Goal: Task Accomplishment & Management: Use online tool/utility

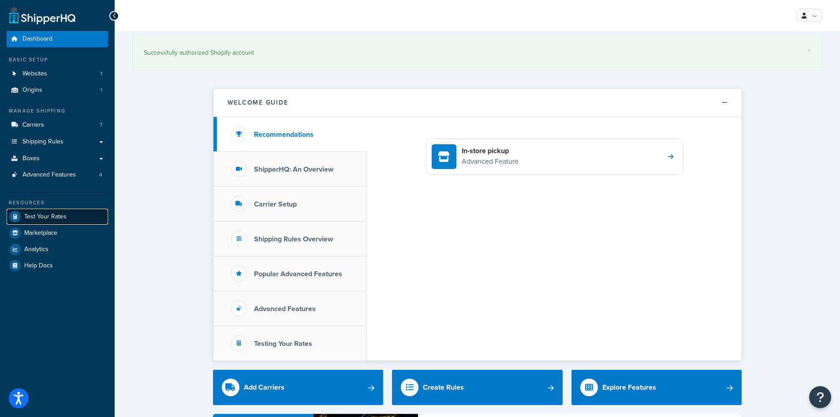
click at [39, 213] on span "Test Your Rates" at bounding box center [45, 216] width 42 height 7
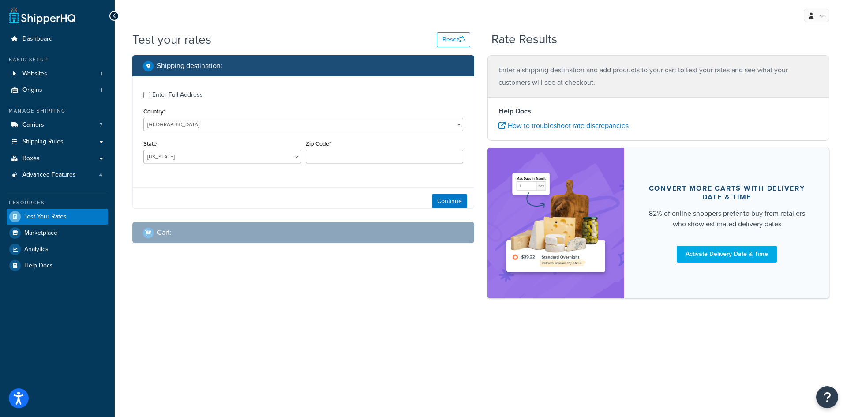
click at [177, 98] on div "Enter Full Address" at bounding box center [177, 95] width 51 height 12
click at [150, 98] on input "Enter Full Address" at bounding box center [146, 95] width 7 height 7
checkbox input "true"
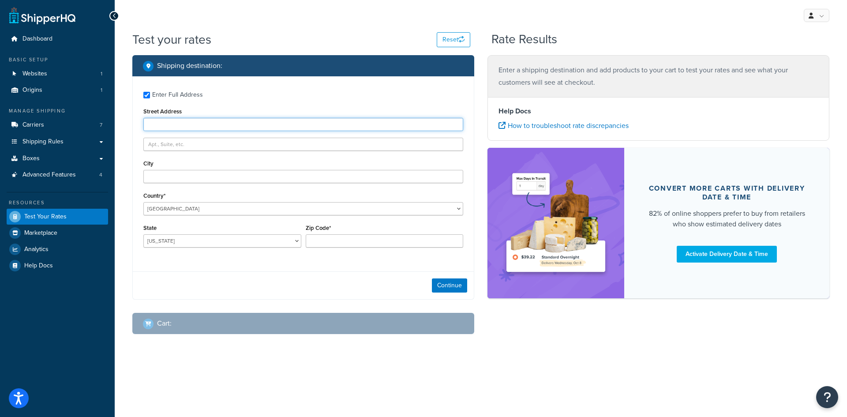
click at [293, 123] on input "Street Address" at bounding box center [303, 124] width 320 height 13
paste input "[STREET_ADDRESS][PERSON_NAME]"
type input "[STREET_ADDRESS][PERSON_NAME]"
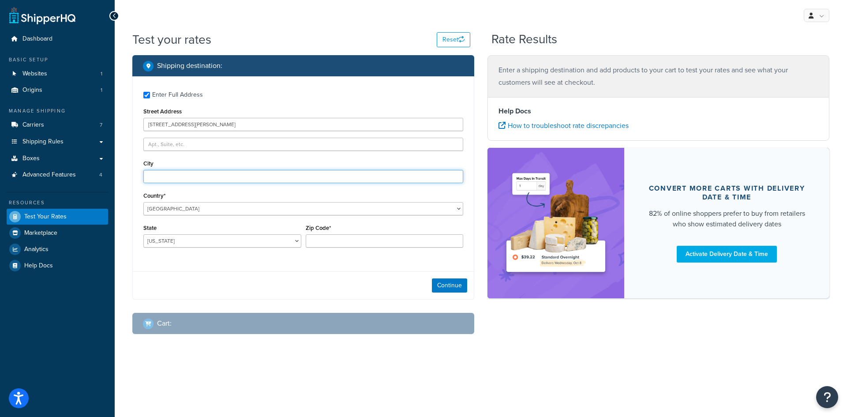
drag, startPoint x: 193, startPoint y: 178, endPoint x: 240, endPoint y: 179, distance: 47.6
click at [193, 178] on input "City" at bounding box center [303, 176] width 320 height 13
click at [207, 174] on input "City" at bounding box center [303, 176] width 320 height 13
paste input "[PERSON_NAME]"
type input "[PERSON_NAME]"
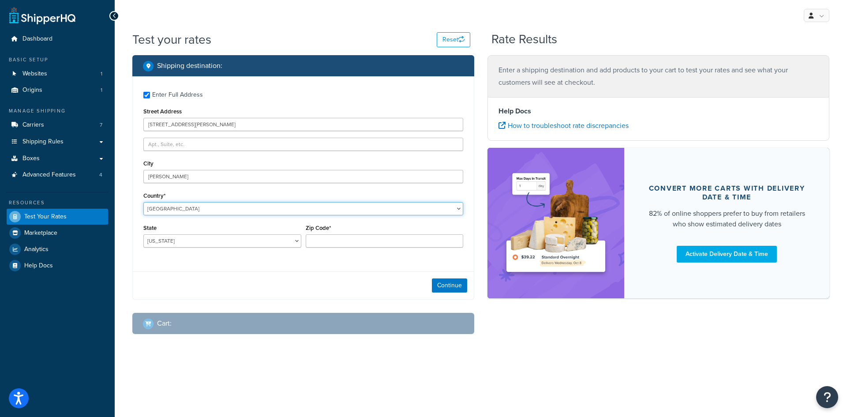
click at [179, 213] on select "[GEOGRAPHIC_DATA] [GEOGRAPHIC_DATA] [GEOGRAPHIC_DATA] [GEOGRAPHIC_DATA] [GEOGRA…" at bounding box center [303, 208] width 320 height 13
click at [156, 243] on select "[US_STATE] [US_STATE] [US_STATE] [US_STATE] [US_STATE] Armed Forces Americas Ar…" at bounding box center [222, 240] width 158 height 13
select select "WA"
click at [143, 234] on select "[US_STATE] [US_STATE] [US_STATE] [US_STATE] [US_STATE] Armed Forces Americas Ar…" at bounding box center [222, 240] width 158 height 13
click at [365, 238] on input "Zip Code*" at bounding box center [385, 240] width 158 height 13
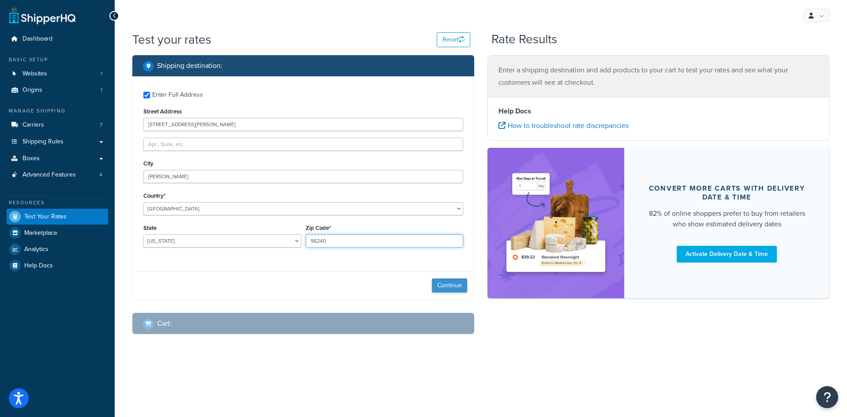
type input "98240"
click at [450, 289] on button "Continue" at bounding box center [449, 285] width 35 height 14
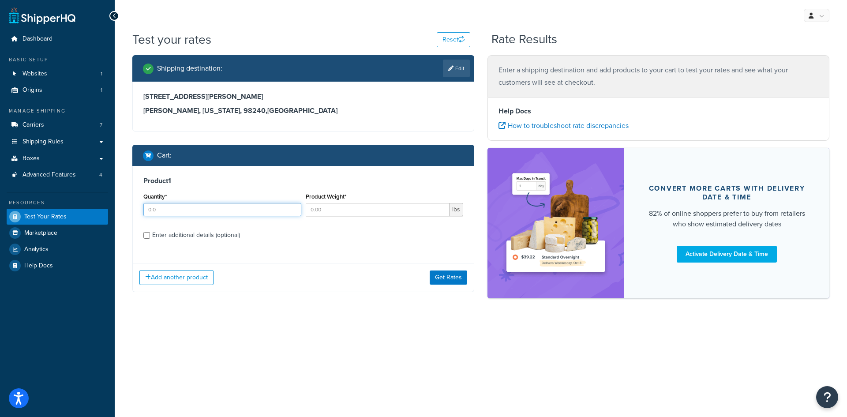
click at [212, 205] on input "Quantity*" at bounding box center [222, 209] width 158 height 13
type input "1"
click at [332, 207] on input "Product Weight*" at bounding box center [378, 209] width 144 height 13
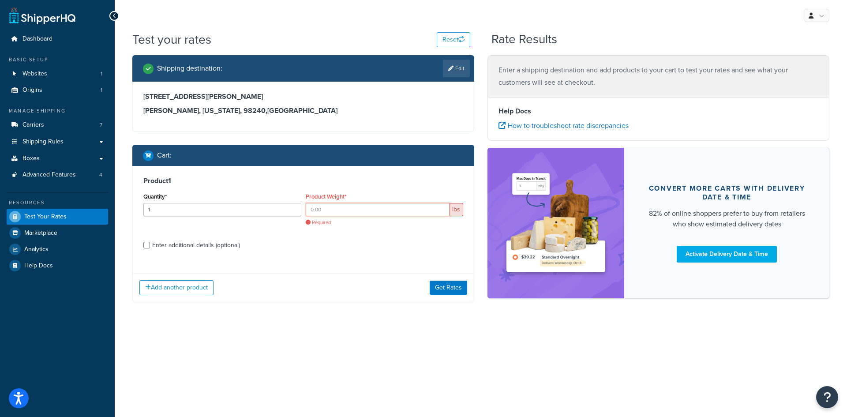
click at [416, 211] on input "Product Weight*" at bounding box center [378, 209] width 144 height 13
click at [398, 208] on input "Product Weight*" at bounding box center [378, 209] width 144 height 13
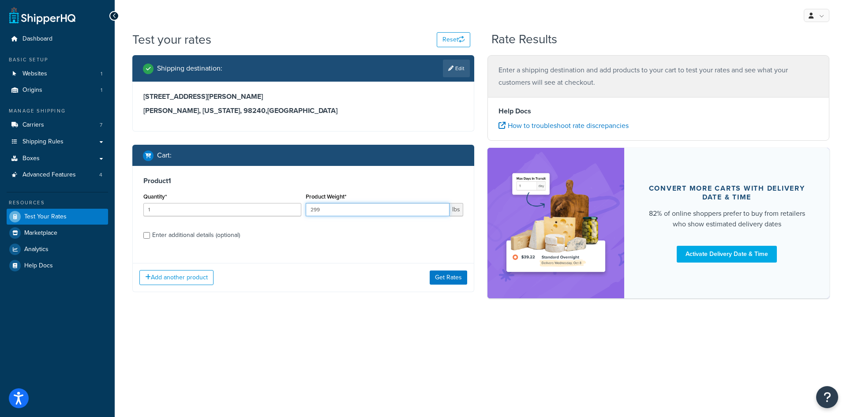
type input "299"
click at [210, 238] on div "Enter additional details (optional)" at bounding box center [196, 235] width 88 height 12
click at [150, 238] on input "Enter additional details (optional)" at bounding box center [146, 235] width 7 height 7
checkbox input "true"
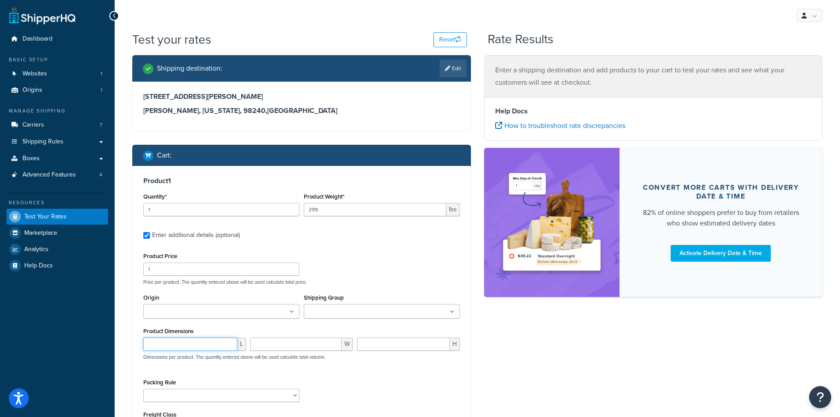
click at [188, 341] on input "number" at bounding box center [190, 343] width 94 height 13
type input "105"
type input "32"
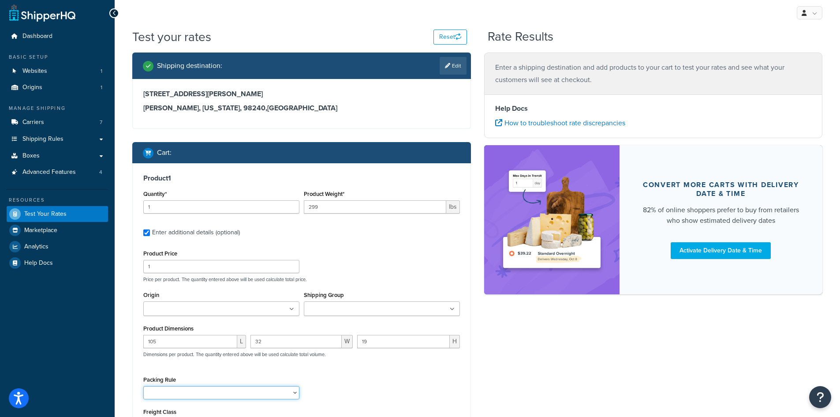
scroll to position [127, 0]
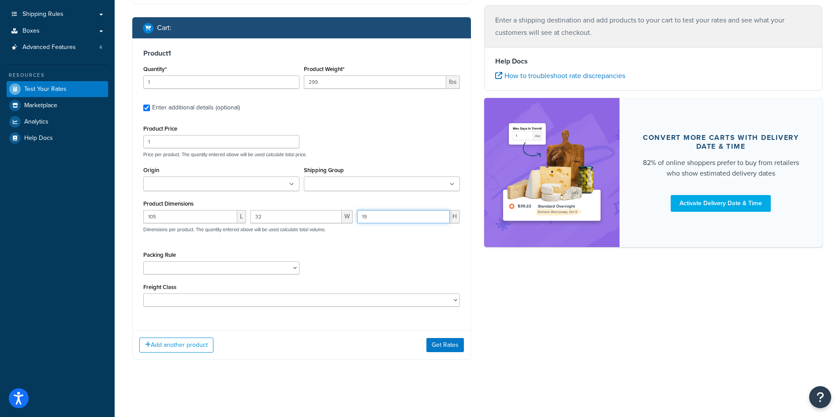
drag, startPoint x: 368, startPoint y: 220, endPoint x: 314, endPoint y: 220, distance: 53.8
click at [314, 220] on div "105 L 32 W 19 H Dimensions per product. The quantity entered above will be used…" at bounding box center [301, 226] width 321 height 32
type input "32"
click at [194, 346] on button "Add another product" at bounding box center [176, 344] width 74 height 15
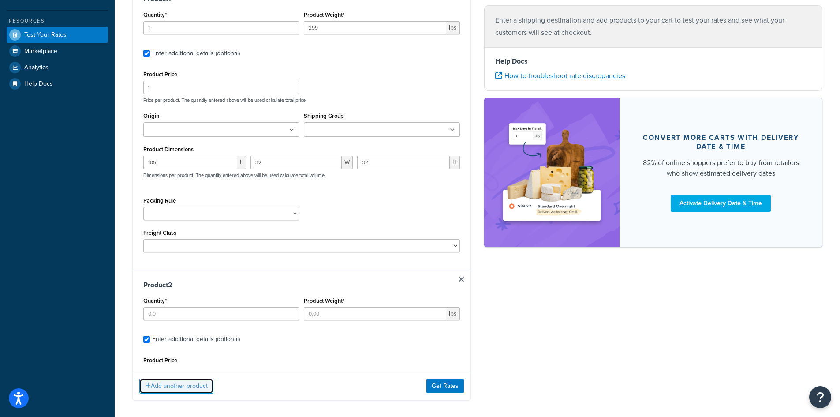
scroll to position [183, 0]
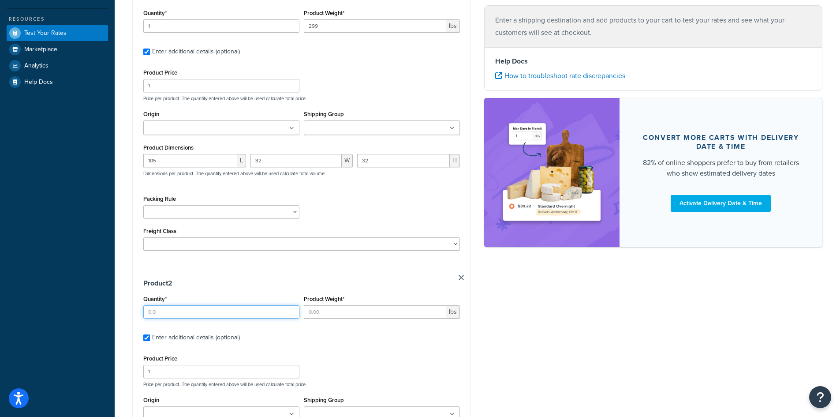
click at [191, 305] on input "Quantity*" at bounding box center [221, 311] width 156 height 13
type input "1"
click at [343, 312] on input "Product Weight*" at bounding box center [375, 311] width 142 height 13
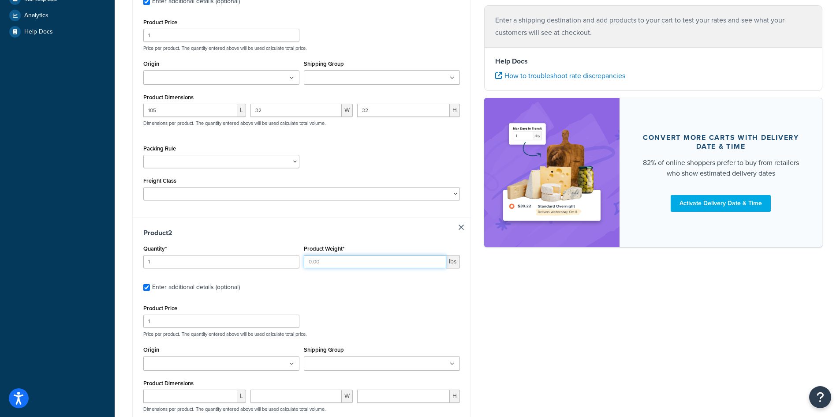
scroll to position [360, 0]
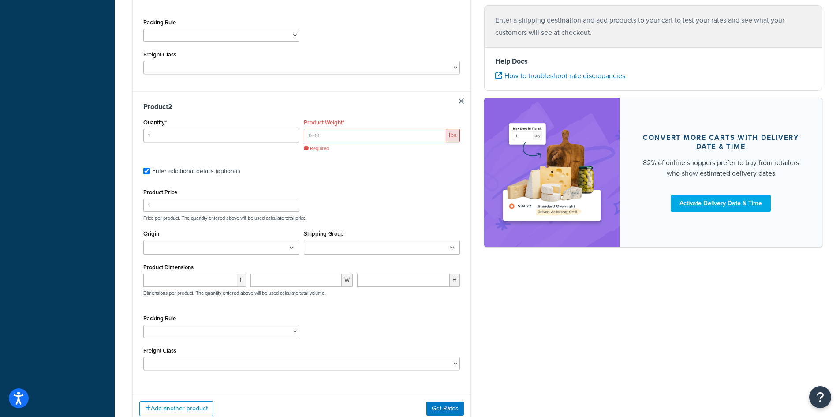
click at [437, 332] on div "Packing Rule 02BRKIT-05 02BRKIT-10 02DE-SUS1HNG-KT 02DE-SUSKT 02OUBRL44649-10 0…" at bounding box center [301, 328] width 321 height 32
click at [387, 259] on div "Shipping Group 10 100 105 110 115 120 125 130 135 140 145 15 150 160 165 170 17…" at bounding box center [382, 245] width 161 height 34
click at [347, 138] on input "Product Weight*" at bounding box center [375, 135] width 142 height 13
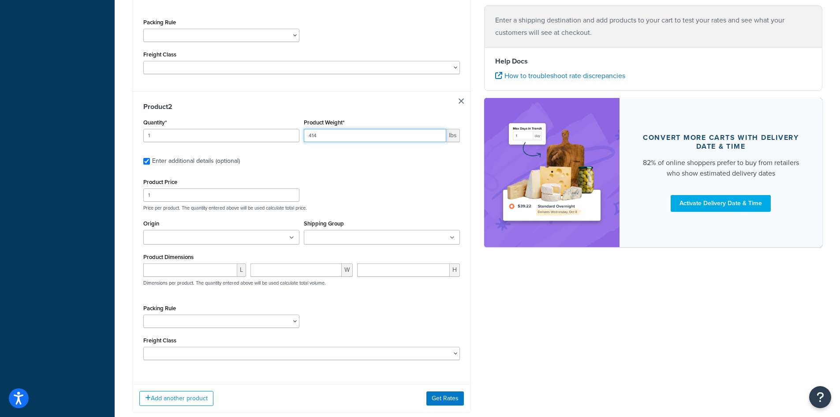
type input "414"
drag, startPoint x: 179, startPoint y: 265, endPoint x: 615, endPoint y: 286, distance: 436.2
click at [183, 264] on input "number" at bounding box center [190, 269] width 94 height 13
type input "105"
type input "32"
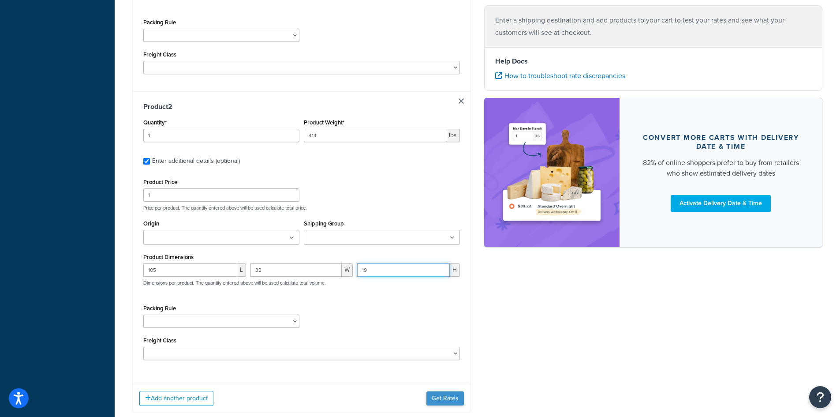
type input "19"
click at [455, 398] on button "Get Rates" at bounding box center [444, 398] width 37 height 14
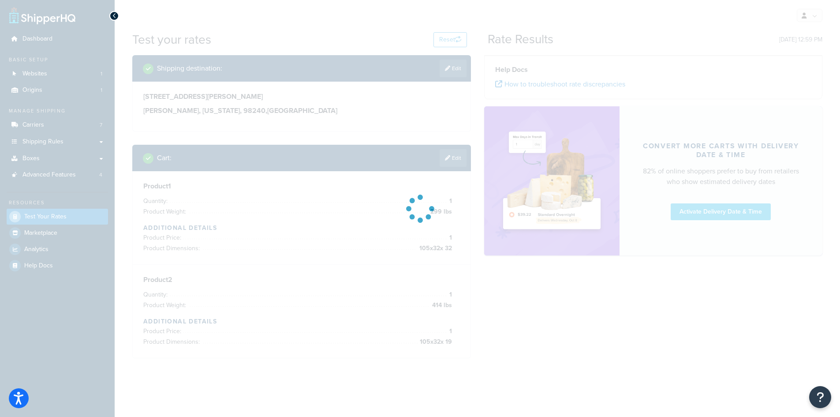
scroll to position [0, 0]
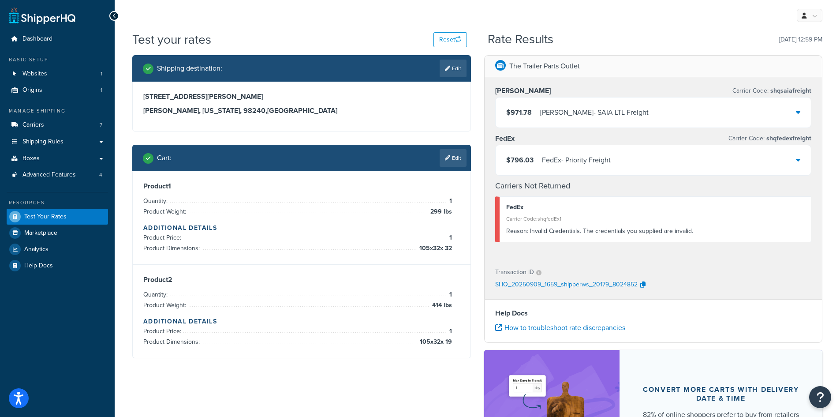
click at [616, 156] on div "$796.03 FedEx - Priority Freight" at bounding box center [654, 160] width 316 height 30
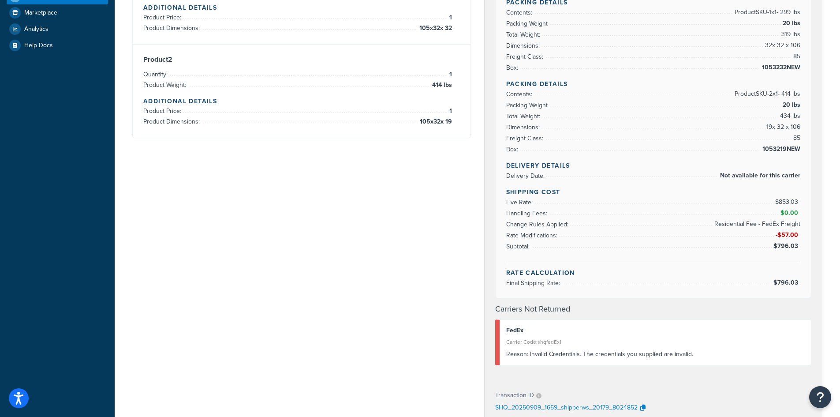
scroll to position [220, 0]
click at [406, 217] on div "Shipping destination : Edit [STREET_ADDRESS][PERSON_NAME][PERSON_NAME][US_STATE…" at bounding box center [477, 233] width 703 height 796
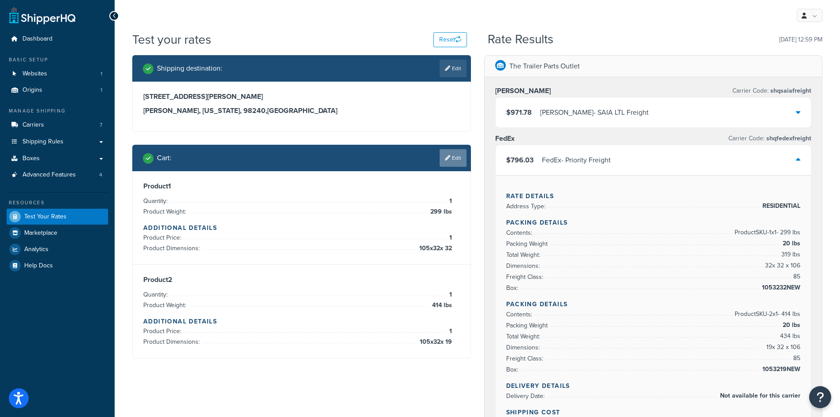
click at [463, 155] on link "Edit" at bounding box center [453, 158] width 27 height 18
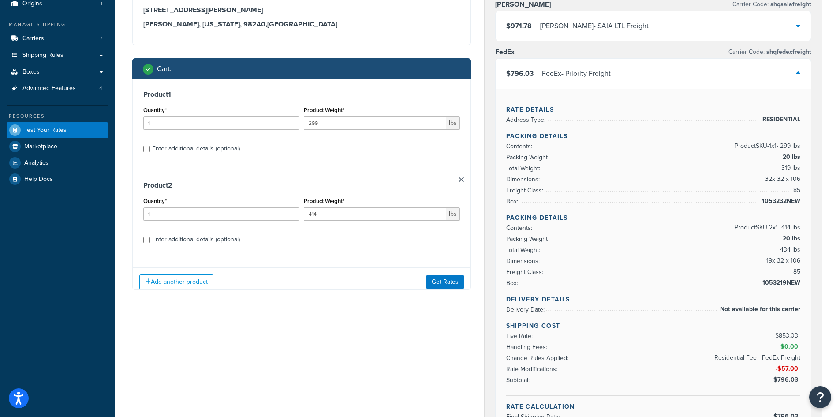
scroll to position [88, 0]
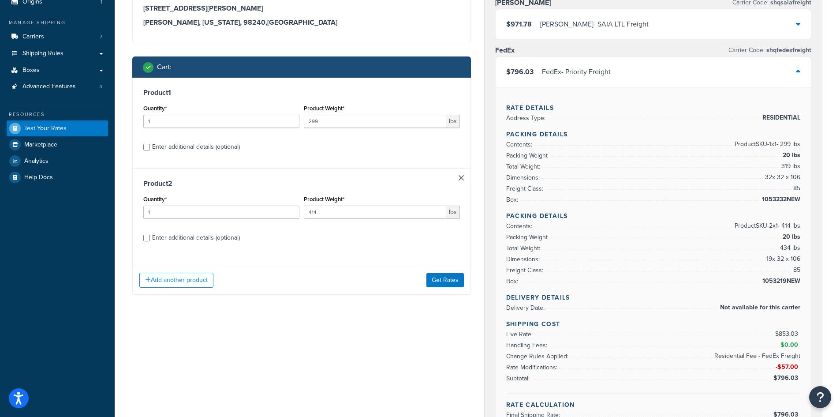
click at [170, 234] on div "Enter additional details (optional)" at bounding box center [196, 238] width 88 height 12
click at [150, 235] on input "Enter additional details (optional)" at bounding box center [146, 238] width 7 height 7
checkbox input "true"
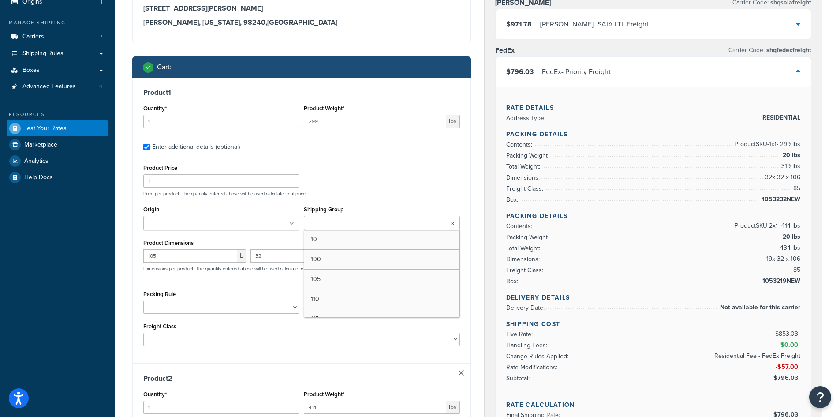
click at [379, 224] on ul at bounding box center [382, 223] width 156 height 15
click at [370, 198] on div "Product Price 1 Price per product. The quantity entered above will be used calc…" at bounding box center [301, 255] width 317 height 186
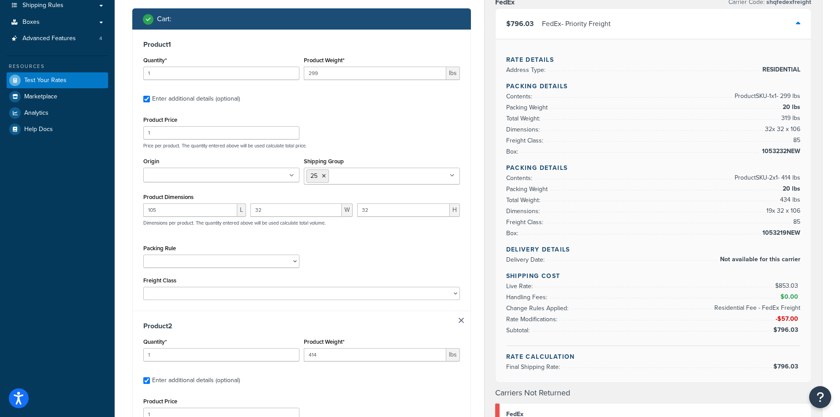
scroll to position [220, 0]
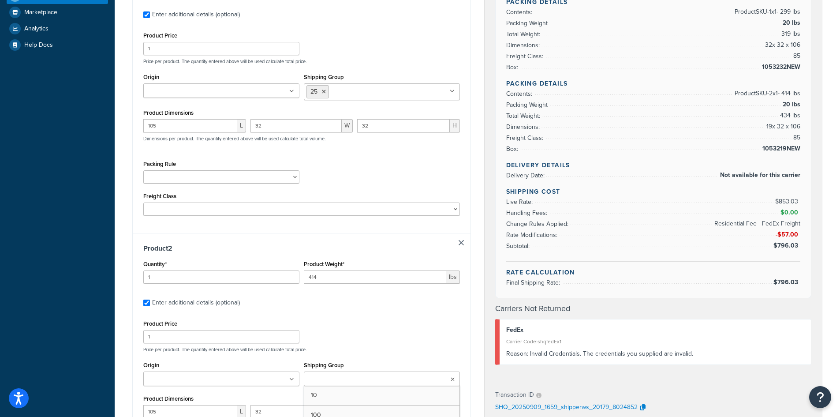
click at [337, 377] on input "Shipping Group" at bounding box center [345, 379] width 78 height 10
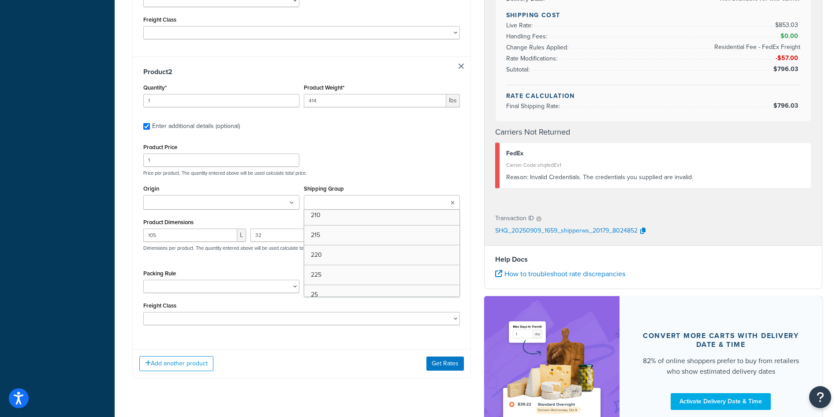
scroll to position [441, 0]
click at [446, 360] on button "Get Rates" at bounding box center [444, 366] width 37 height 14
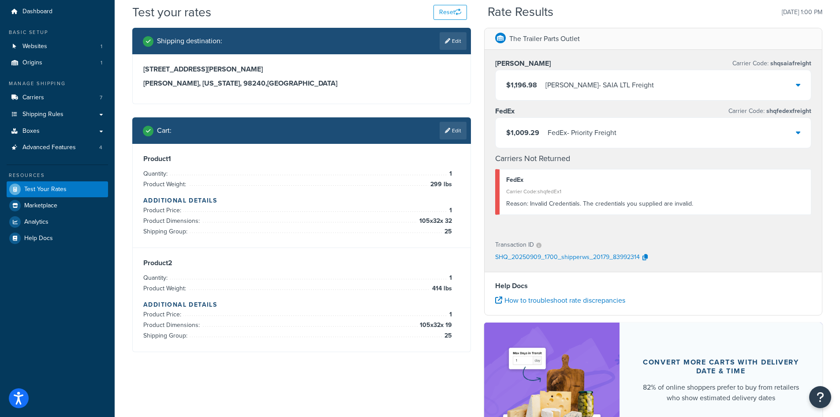
scroll to position [0, 0]
